Goal: Information Seeking & Learning: Learn about a topic

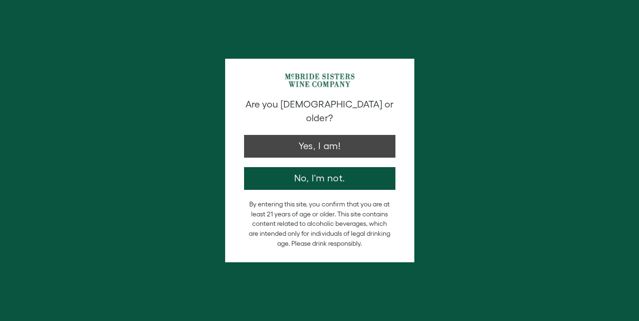
click at [304, 135] on button "Yes, I am!" at bounding box center [319, 146] width 151 height 23
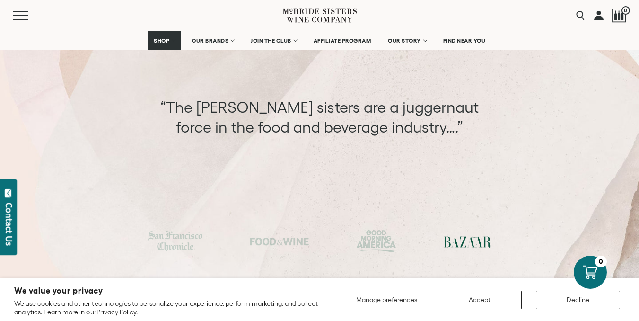
scroll to position [3178, 0]
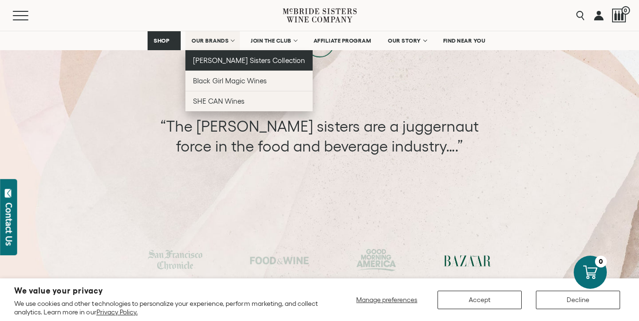
click at [208, 57] on span "[PERSON_NAME] Sisters Collection" at bounding box center [249, 60] width 112 height 8
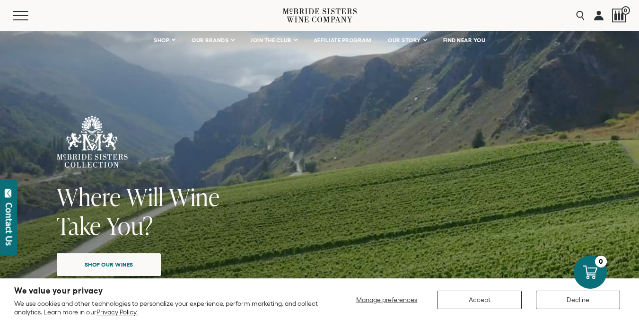
scroll to position [19, 0]
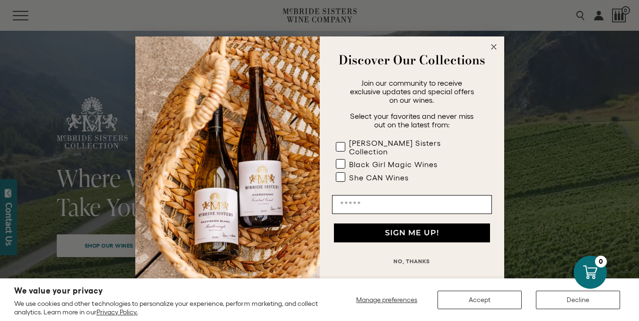
click at [490, 52] on circle "Close dialog" at bounding box center [493, 46] width 11 height 11
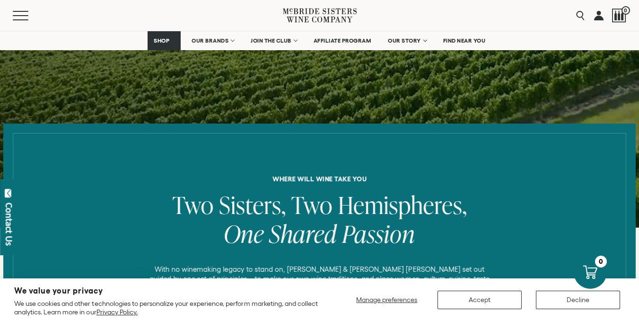
scroll to position [284, 0]
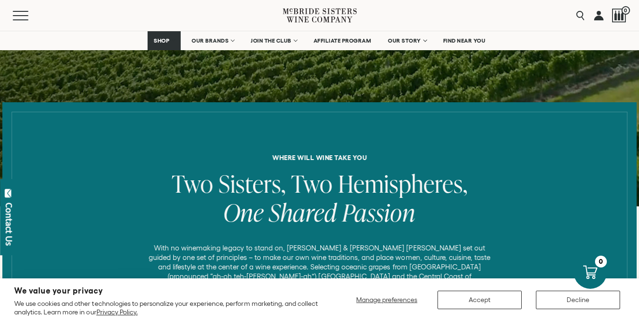
click at [482, 302] on button "Accept" at bounding box center [480, 300] width 84 height 18
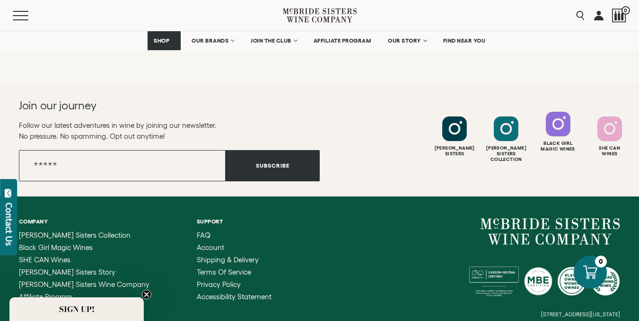
scroll to position [4251, 0]
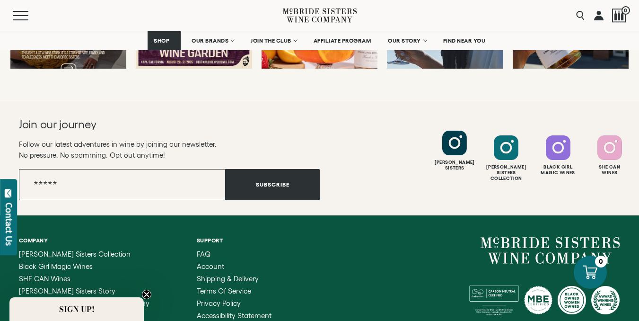
click at [461, 142] on div at bounding box center [455, 143] width 25 height 25
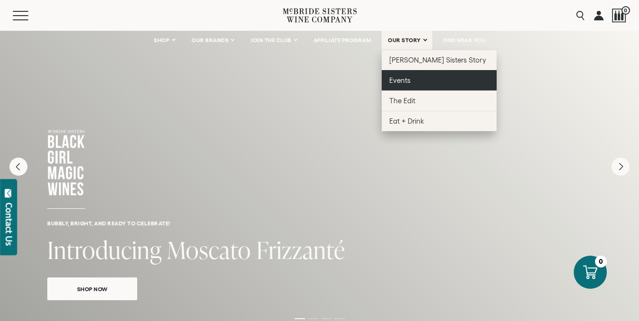
click at [401, 77] on span "Events" at bounding box center [400, 80] width 21 height 8
